Goal: Find specific page/section: Locate a particular part of the current website

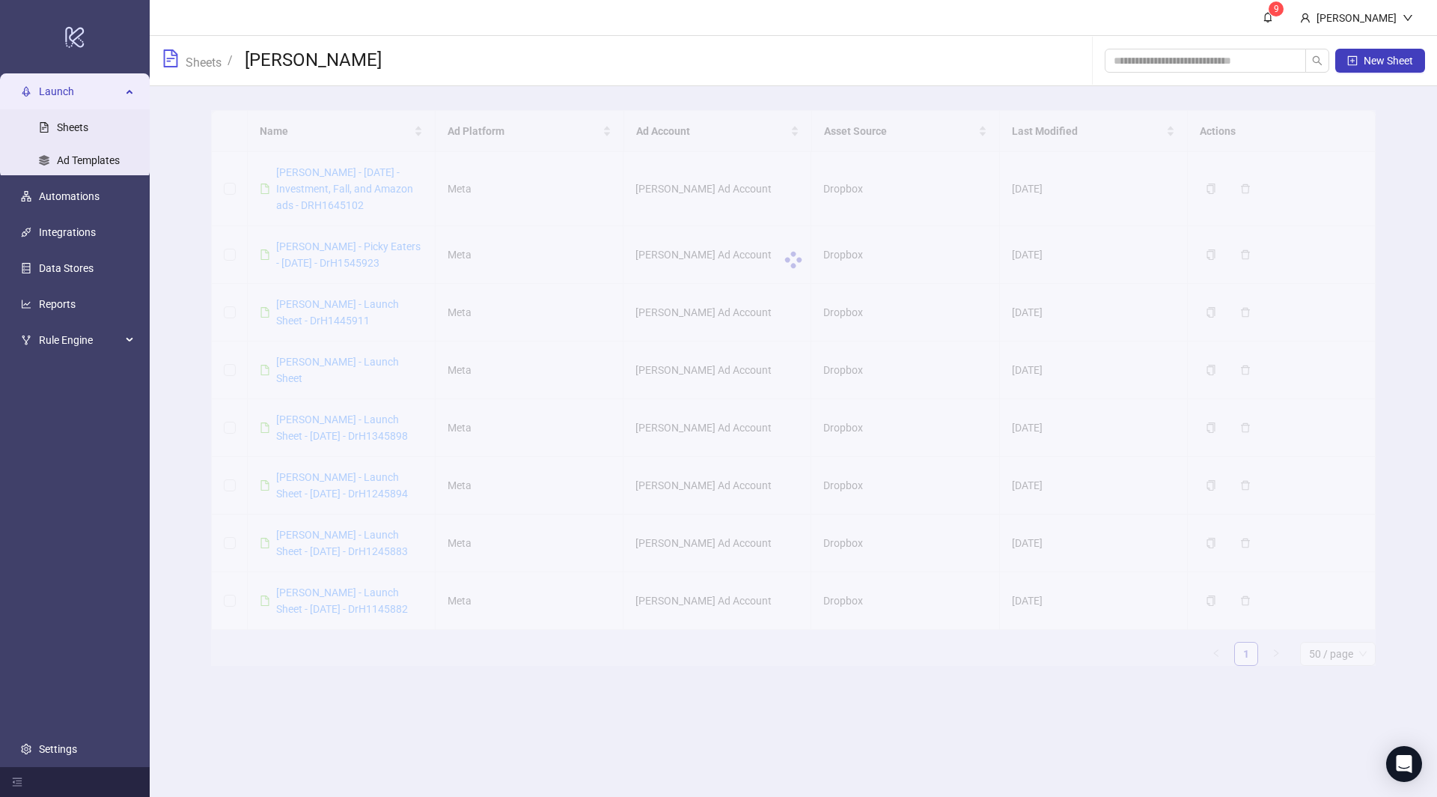
click at [351, 212] on div at bounding box center [793, 259] width 1165 height 299
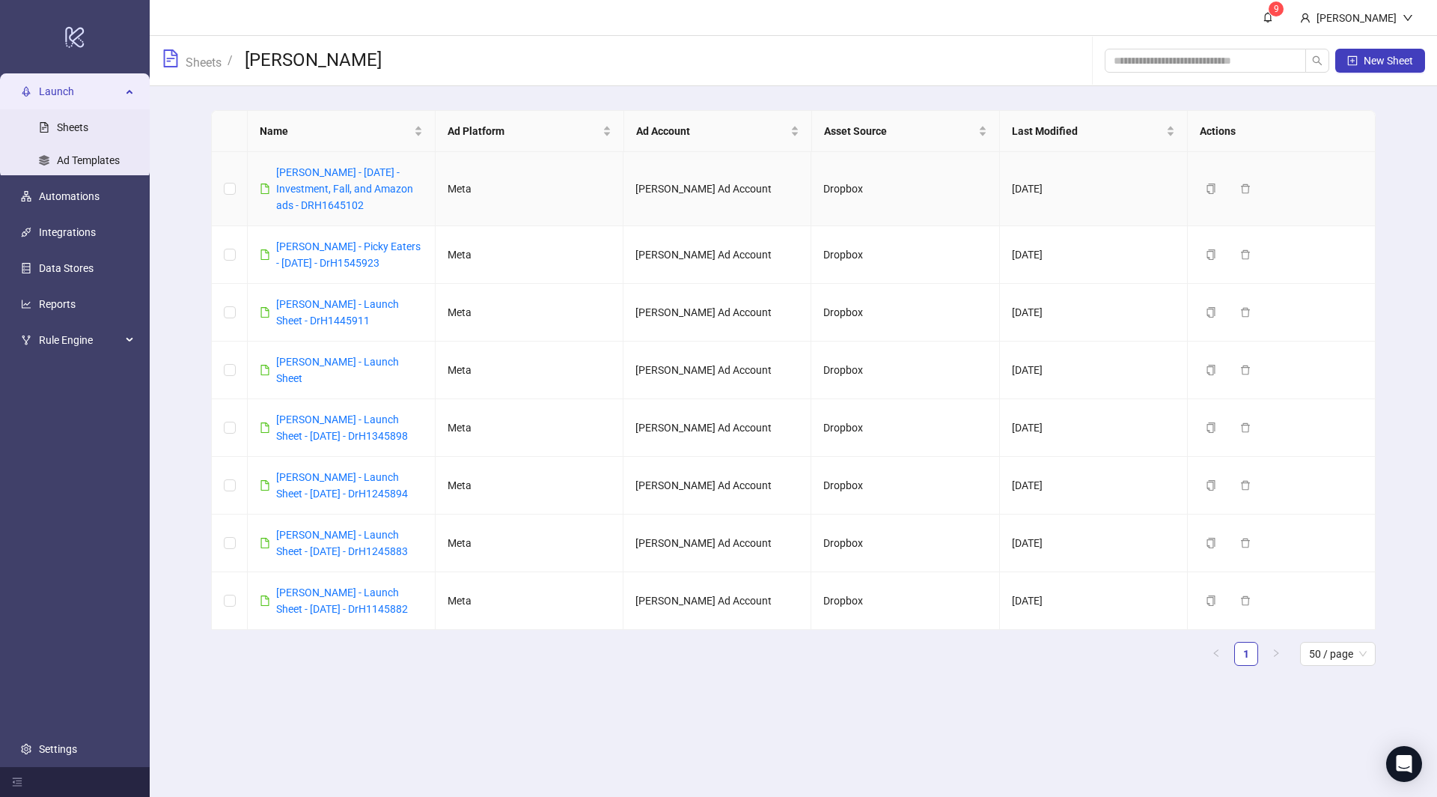
click at [342, 179] on div "[PERSON_NAME] - [DATE] - Investment, Fall, and Amazon ads - DRH1645102" at bounding box center [349, 188] width 147 height 49
click at [342, 183] on link "[PERSON_NAME] - [DATE] - Investment, Fall, and Amazon ads - DRH1645102" at bounding box center [344, 188] width 137 height 45
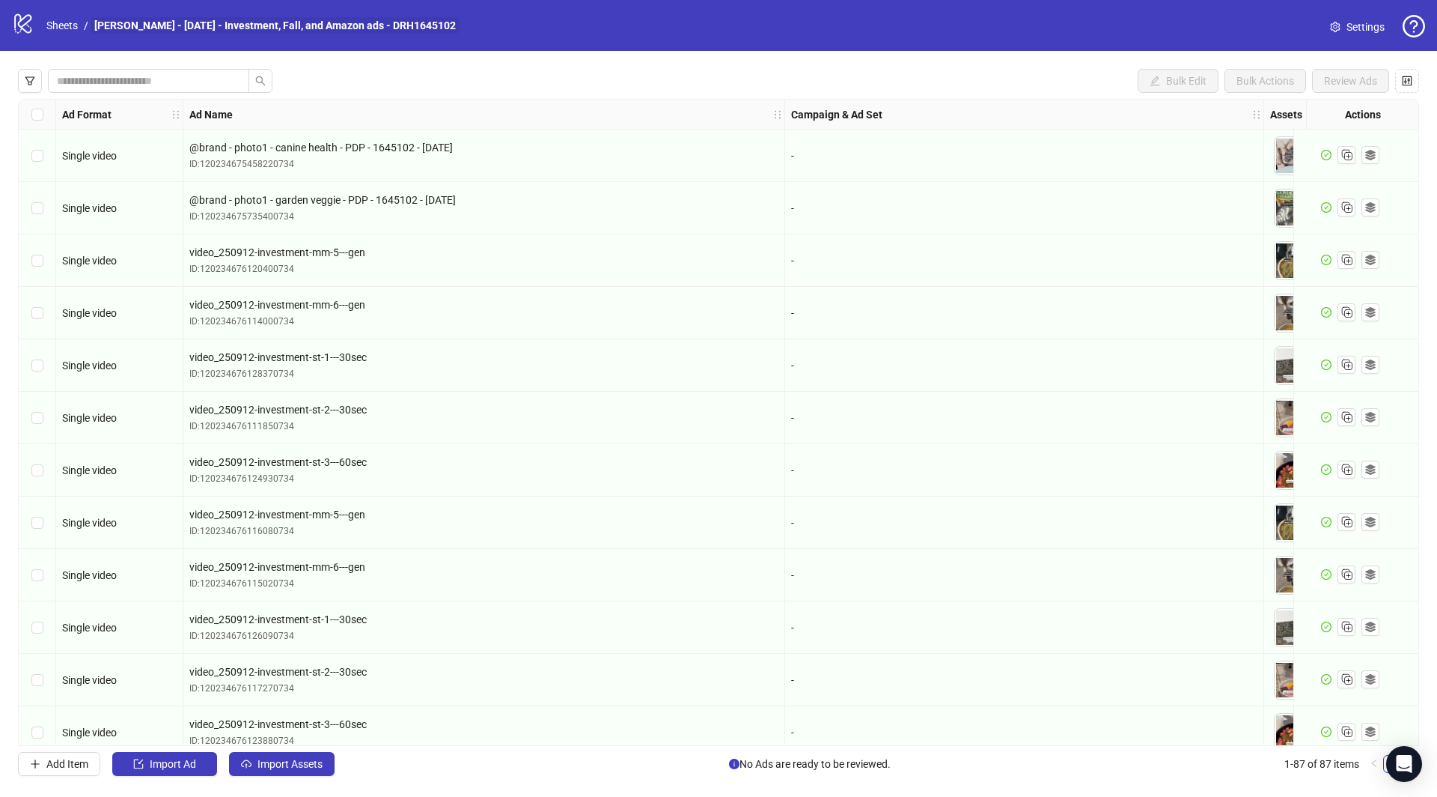
click at [403, 26] on link "[PERSON_NAME] - [DATE] - Investment, Fall, and Amazon ads - DRH1645102" at bounding box center [275, 25] width 368 height 16
click at [371, 25] on link "[PERSON_NAME] - [DATE] - Investment, Fall, and Amazon ads - DRH1645102" at bounding box center [275, 25] width 368 height 16
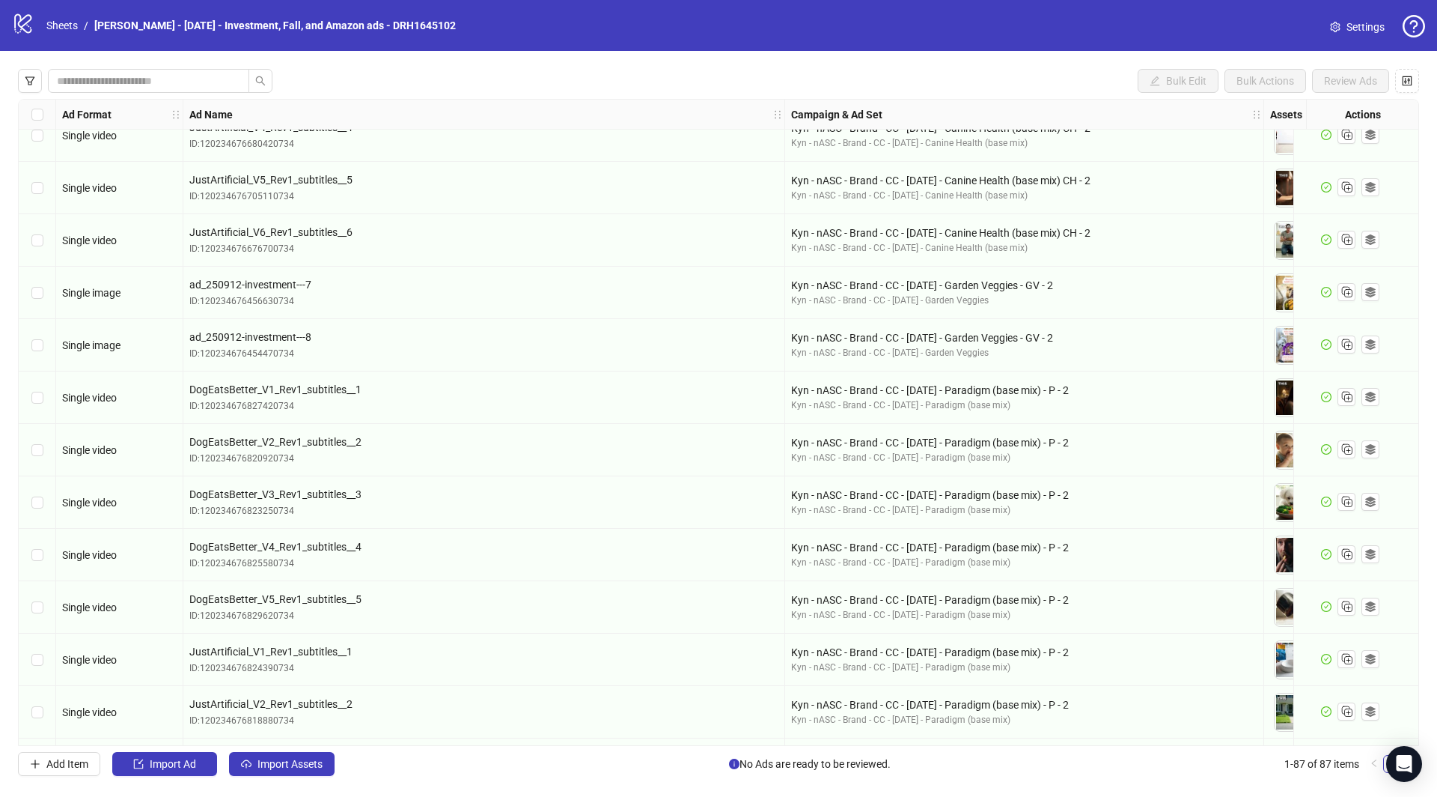
scroll to position [2150, 0]
